Goal: Task Accomplishment & Management: Manage account settings

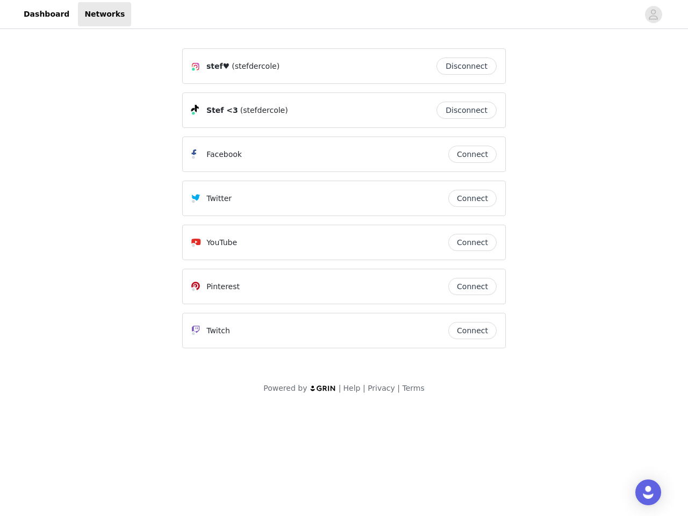
click at [344, 203] on div "Twitter" at bounding box center [319, 198] width 257 height 13
click at [344, 15] on div at bounding box center [385, 14] width 508 height 24
click at [654, 15] on icon "avatar" at bounding box center [654, 14] width 10 height 17
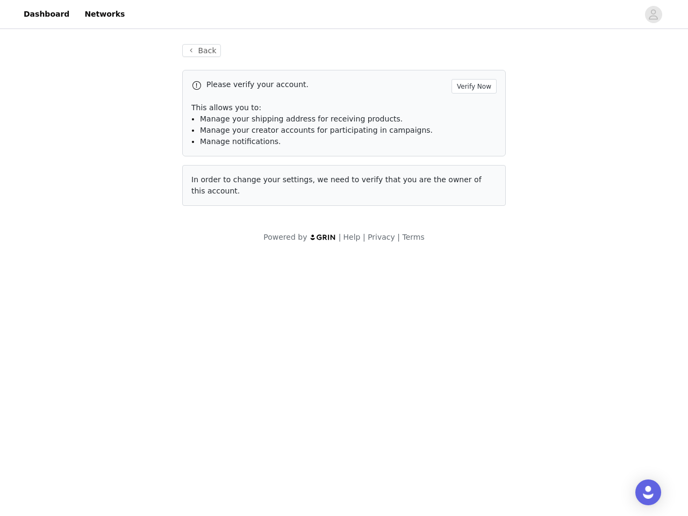
click at [470, 66] on div "Back Please verify your account. Verify Now This allows you to: Manage your shi…" at bounding box center [344, 125] width 350 height 188
click at [470, 110] on p "This allows you to:" at bounding box center [343, 107] width 305 height 11
click at [473, 154] on div "Please verify your account. Verify Now This allows you to: Manage your shipping…" at bounding box center [344, 113] width 324 height 87
